Goal: Task Accomplishment & Management: Complete application form

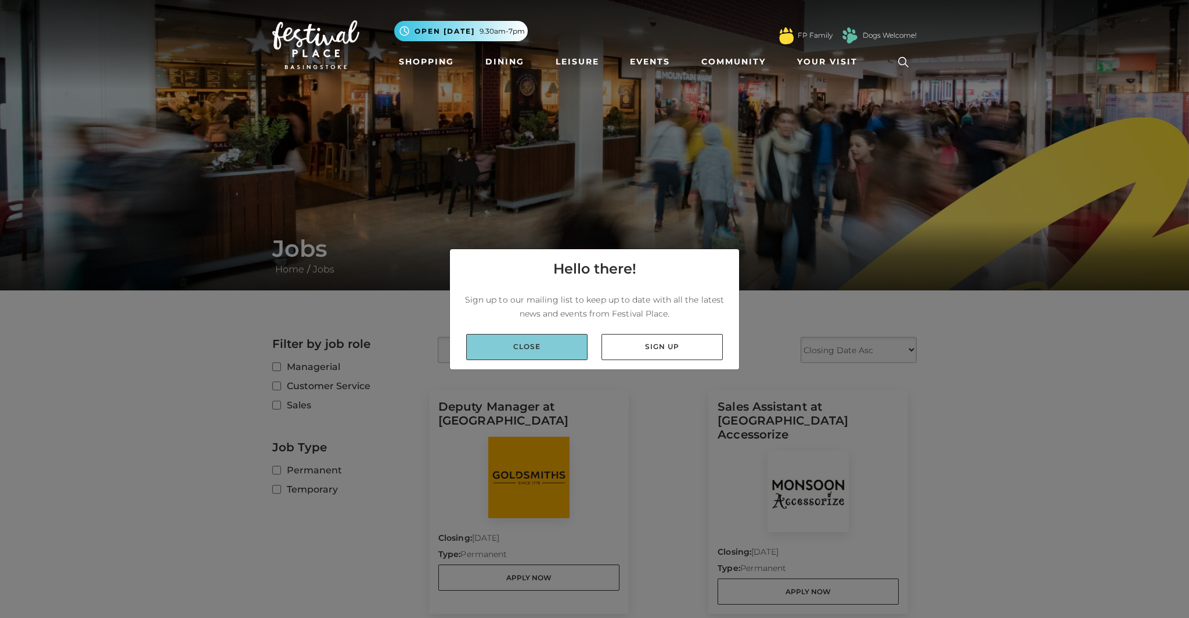
click at [572, 348] on link "Close" at bounding box center [526, 347] width 121 height 26
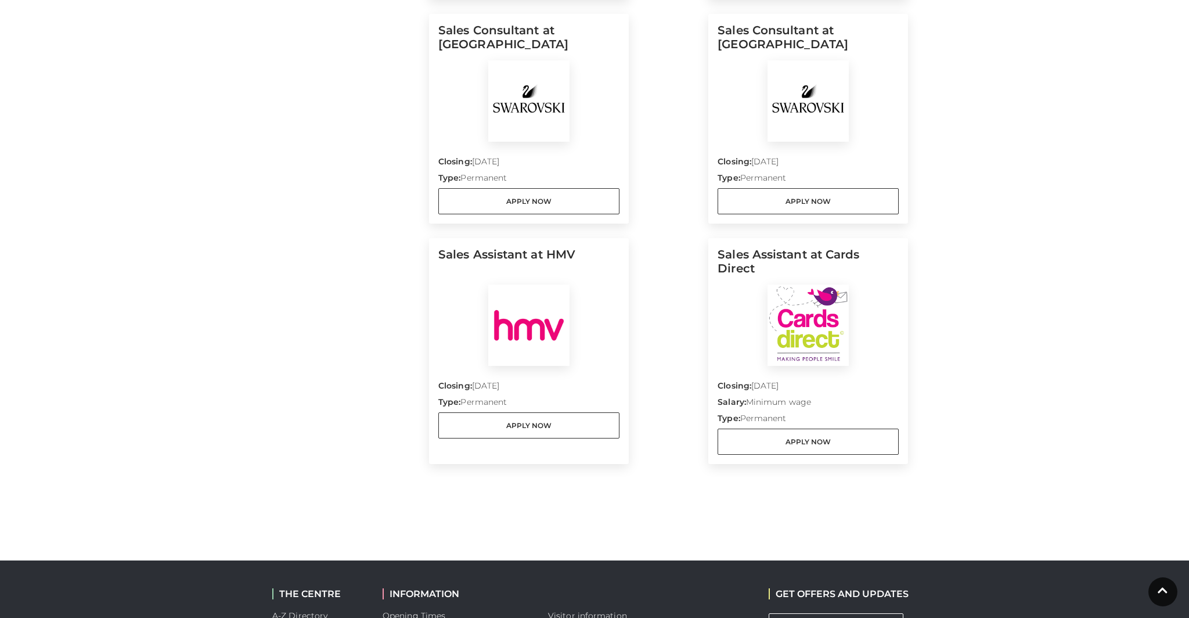
scroll to position [1122, 0]
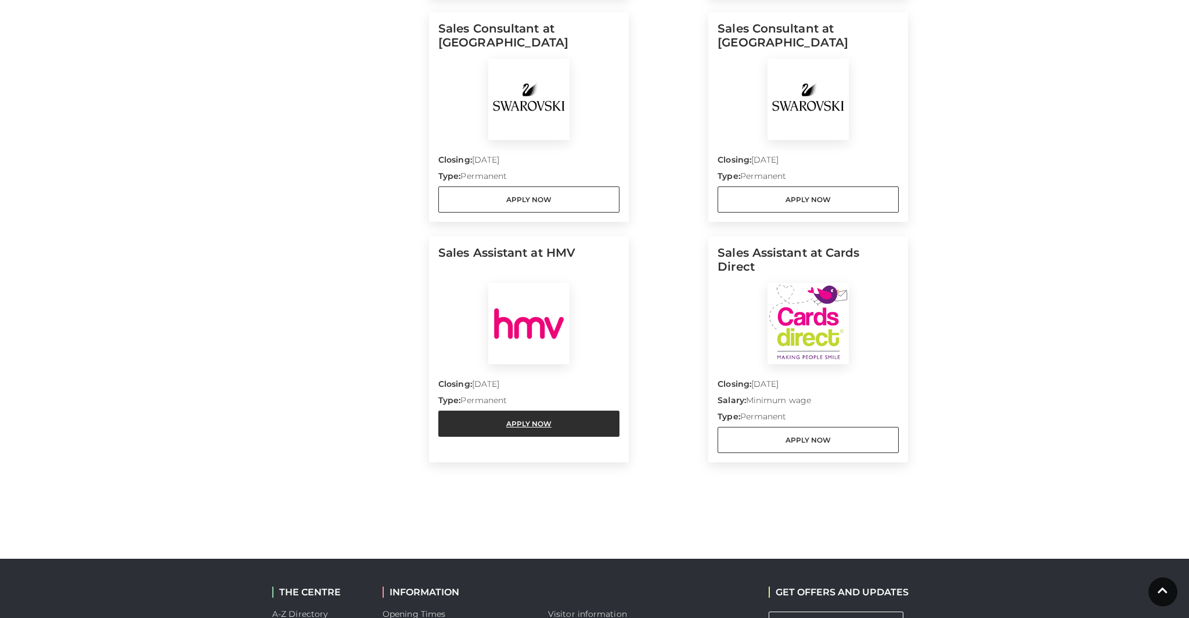
click at [539, 410] on link "Apply Now" at bounding box center [528, 423] width 181 height 26
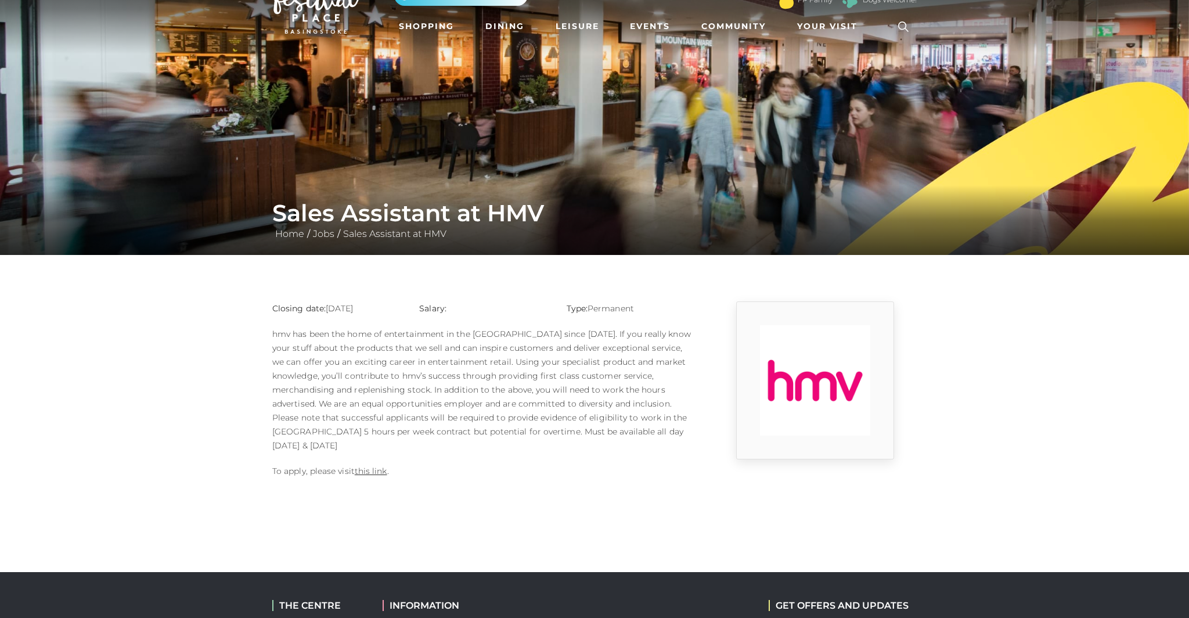
scroll to position [36, 0]
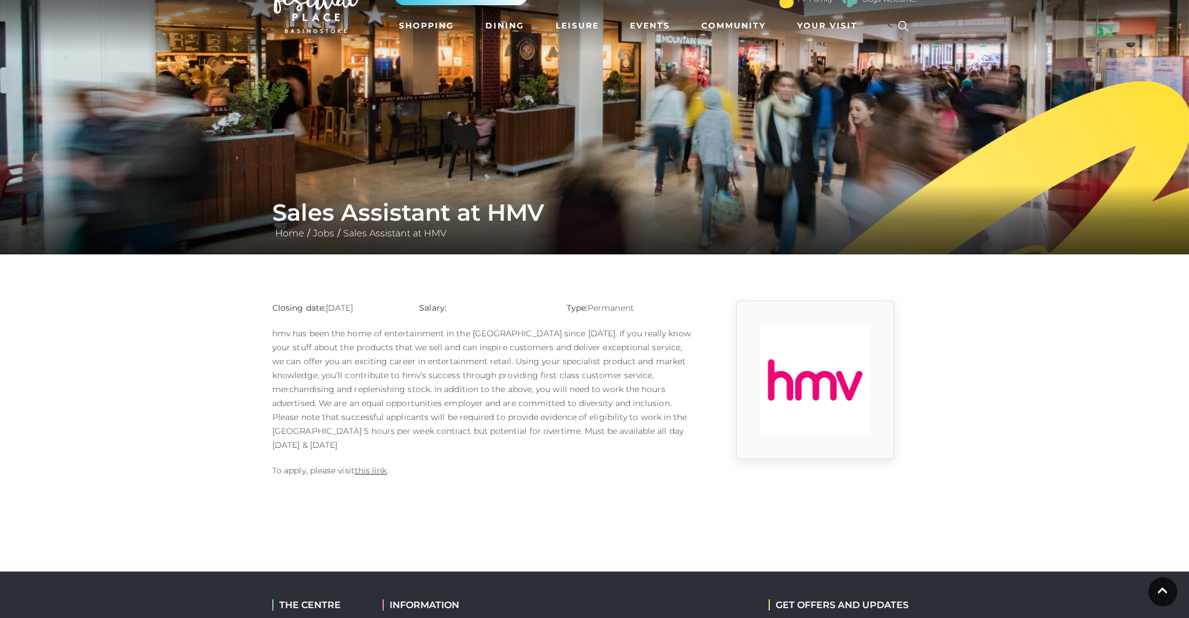
click at [371, 463] on p "To apply, please visit this link ." at bounding box center [484, 470] width 424 height 14
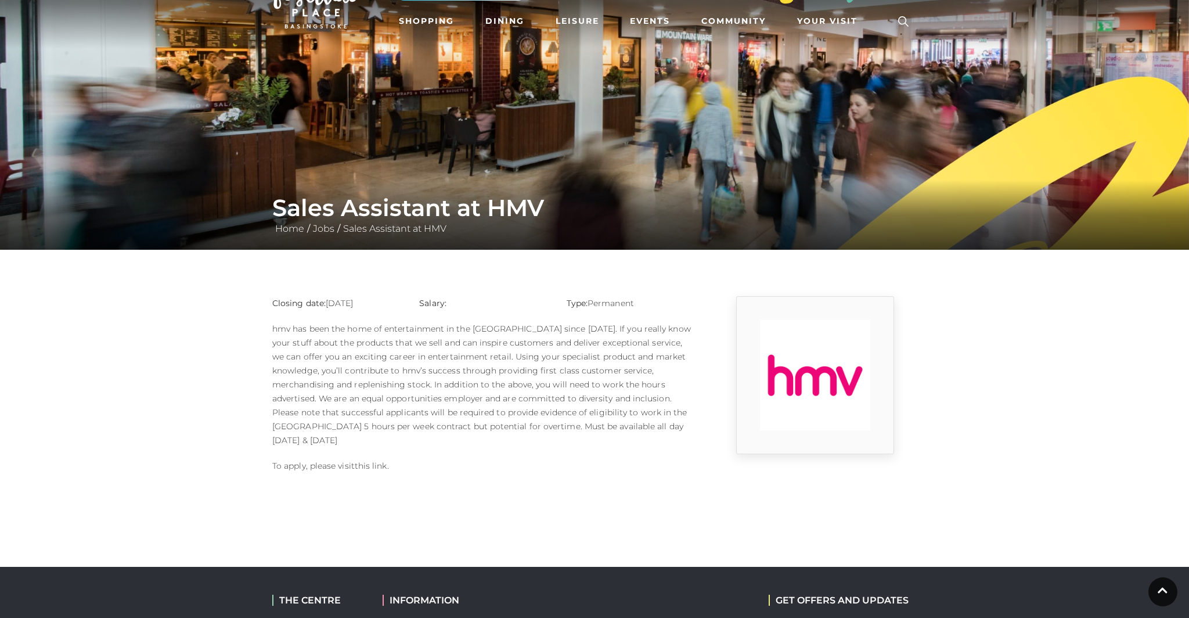
scroll to position [40, 0]
click at [378, 460] on link "this link" at bounding box center [371, 465] width 33 height 10
